Goal: Find specific page/section: Find specific page/section

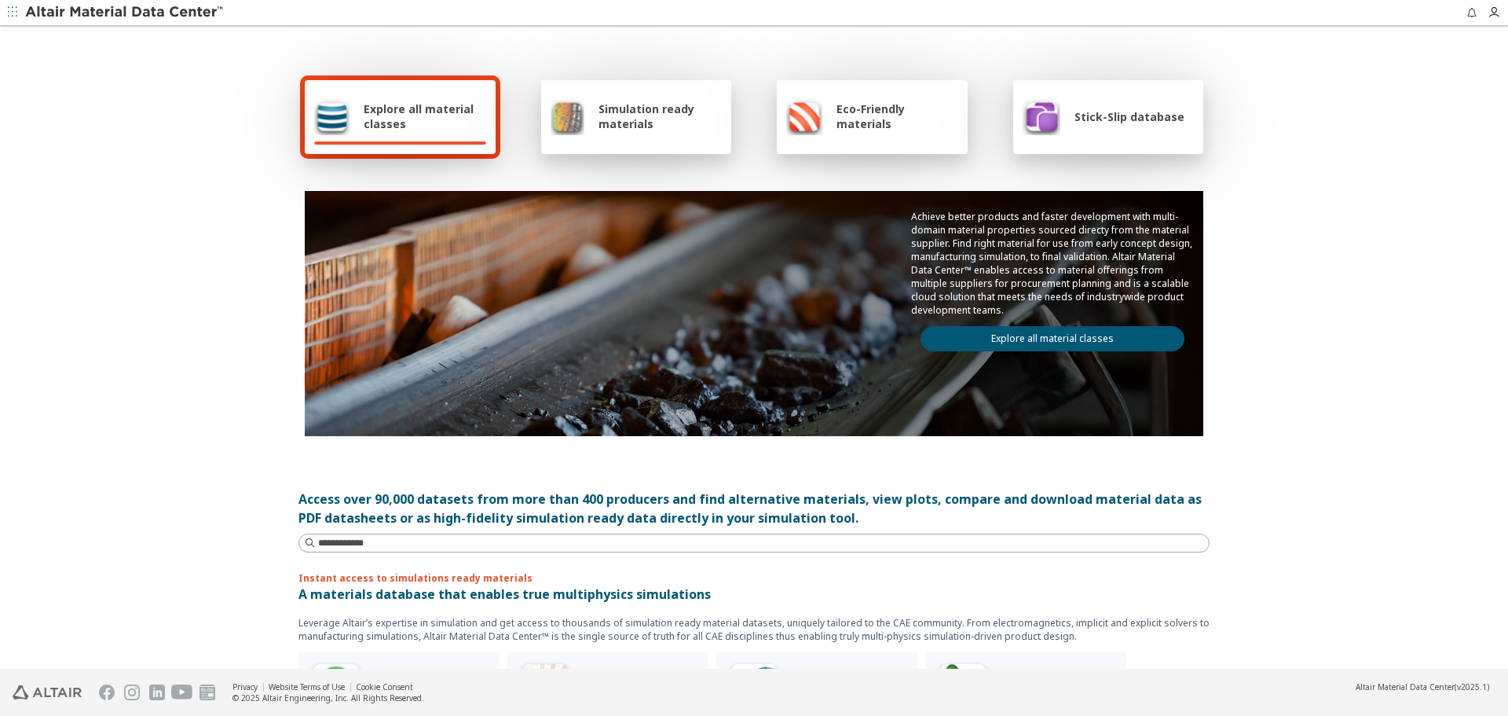
click at [967, 330] on link "Explore all material classes" at bounding box center [1053, 338] width 264 height 25
click at [964, 334] on link "Explore all material classes" at bounding box center [1053, 338] width 264 height 25
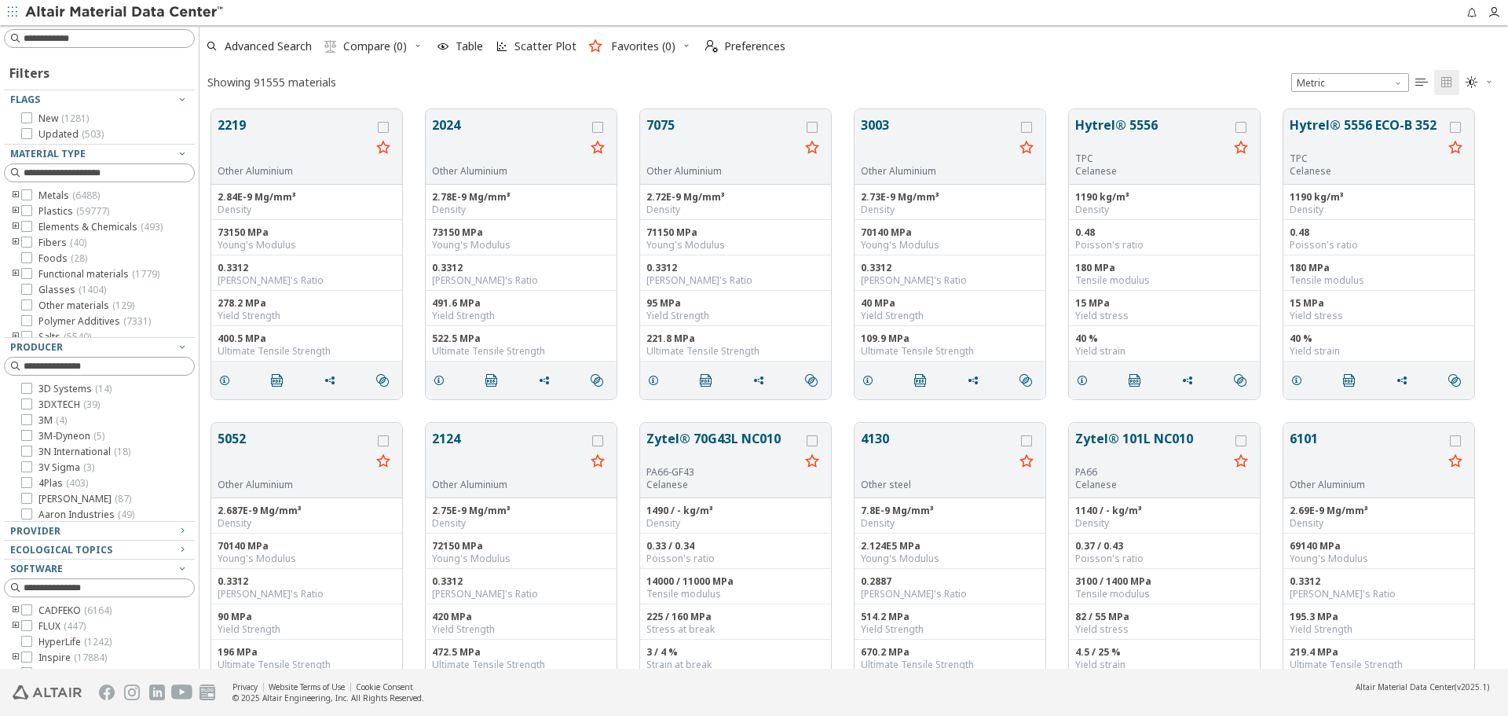
scroll to position [559, 1297]
click at [275, 382] on icon "" at bounding box center [277, 380] width 13 height 13
click at [274, 54] on span "Advanced Search" at bounding box center [259, 46] width 112 height 35
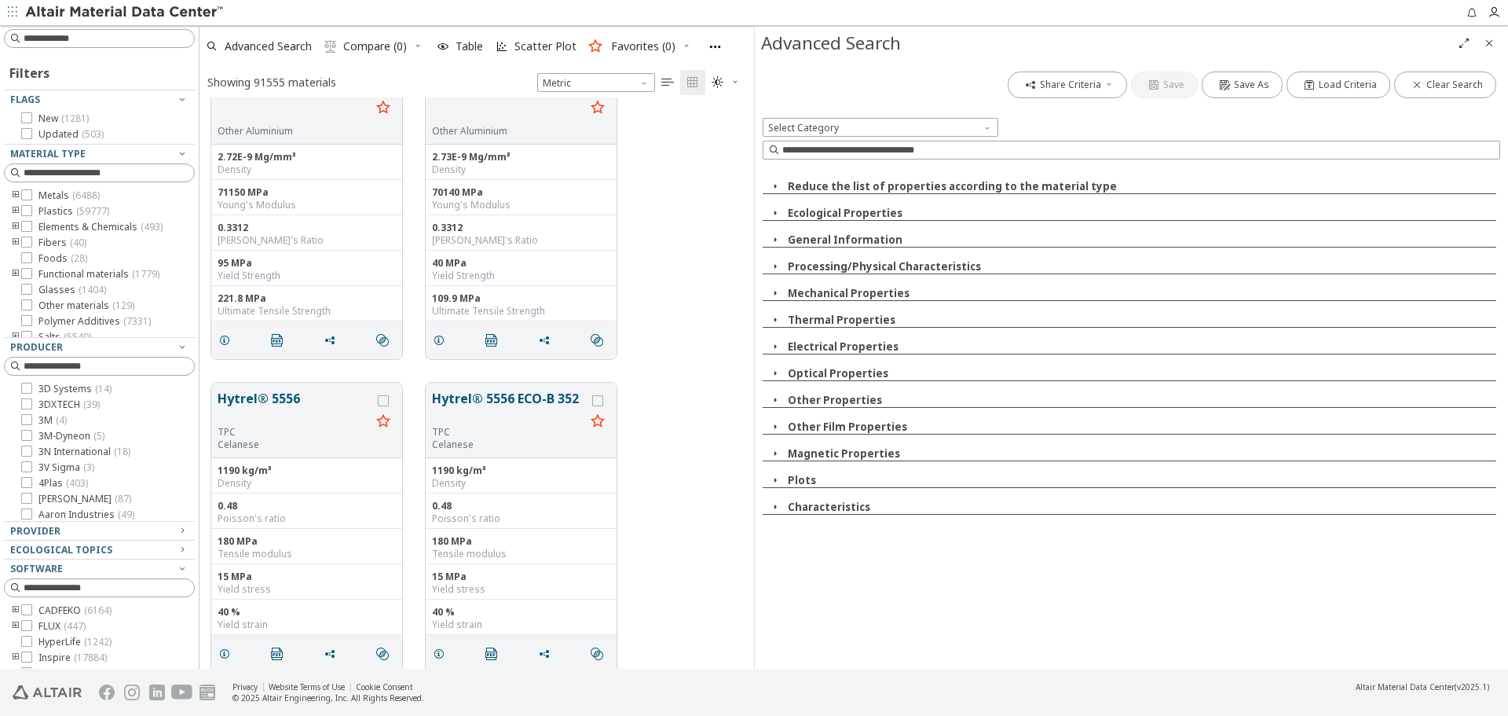
scroll to position [0, 0]
